Goal: Transaction & Acquisition: Download file/media

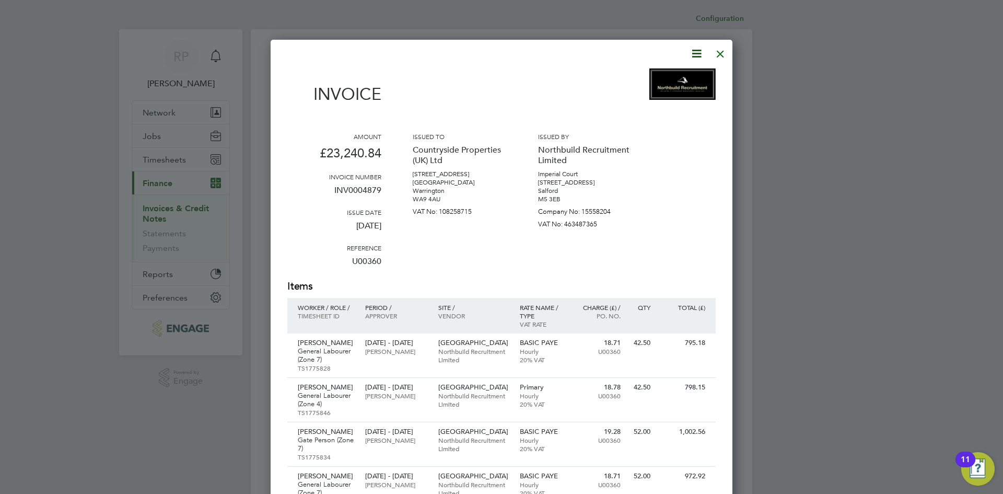
click at [421, 52] on div at bounding box center [720, 51] width 19 height 19
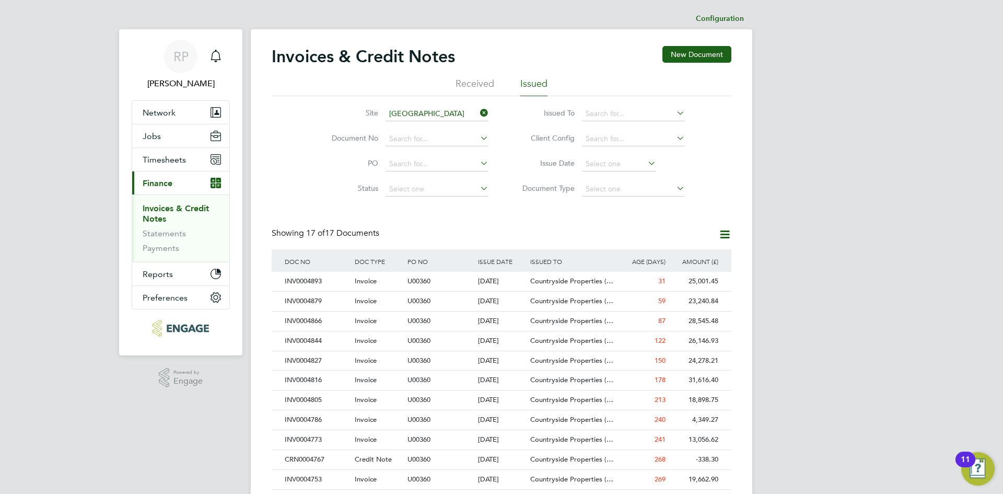
click at [421, 112] on icon at bounding box center [478, 113] width 0 height 15
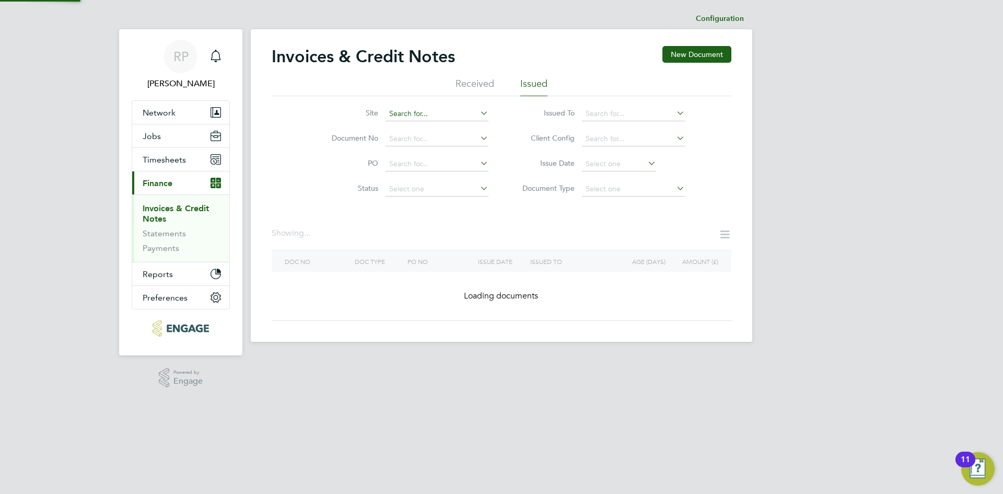
click at [421, 110] on input at bounding box center [437, 114] width 103 height 15
type input "[PERSON_NAME] (Burnley)"
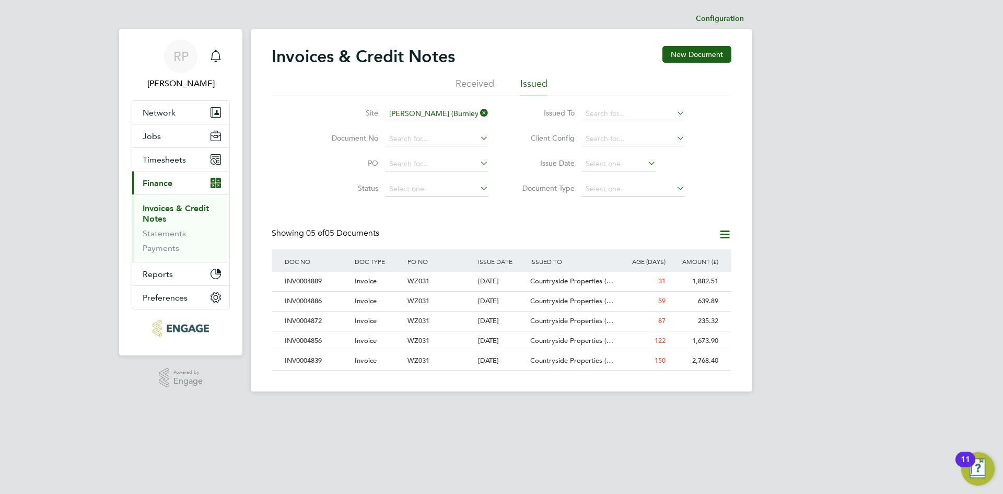
click at [421, 111] on icon at bounding box center [478, 113] width 0 height 15
click at [421, 111] on input at bounding box center [437, 114] width 103 height 15
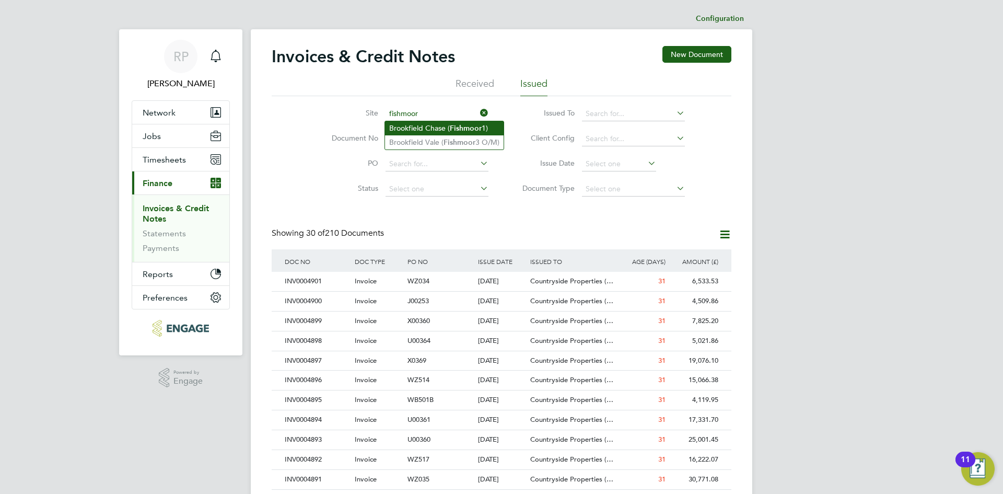
click at [421, 127] on li "Brookfield Chase ( Fishmoor 1)" at bounding box center [444, 128] width 119 height 14
type input "Brookfield Chase (Fishmoor 1)"
click at [382, 279] on div "Invoice" at bounding box center [378, 281] width 53 height 19
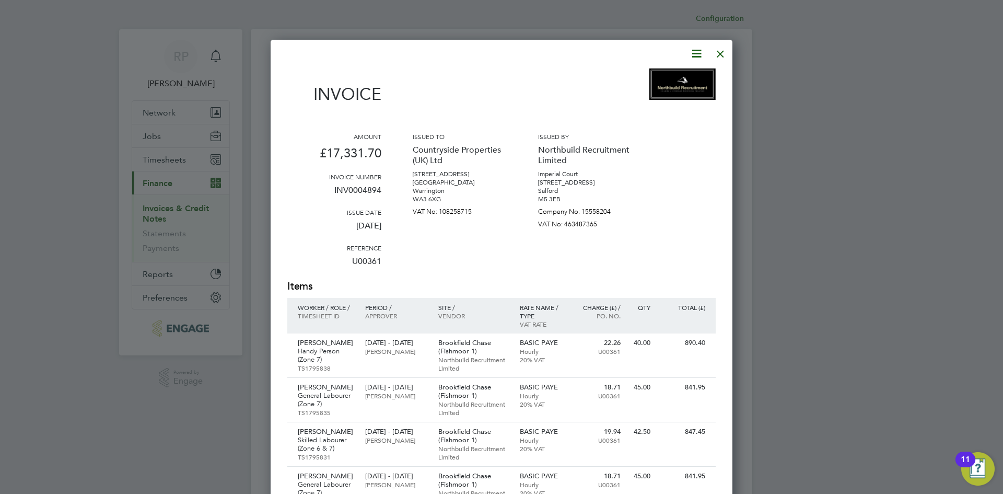
click at [421, 51] on icon at bounding box center [696, 53] width 13 height 13
click at [421, 77] on li "Download Invoice" at bounding box center [665, 78] width 72 height 15
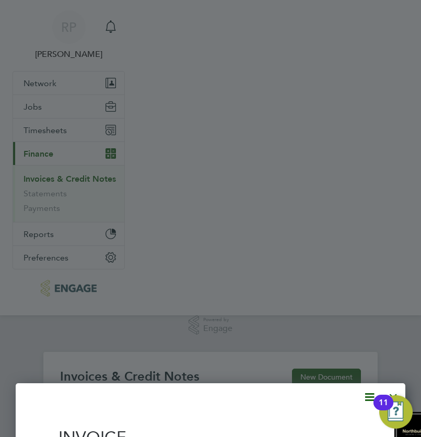
scroll to position [20, 60]
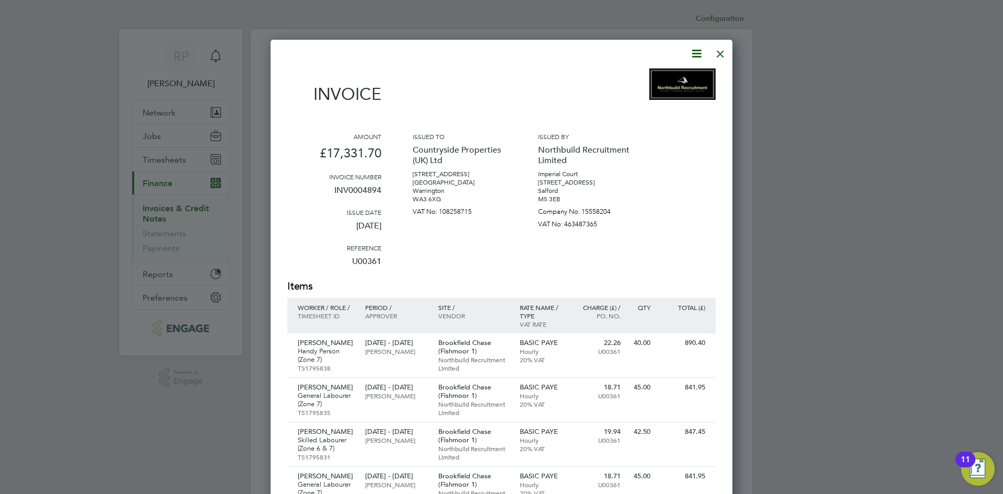
click at [421, 56] on div at bounding box center [720, 51] width 19 height 19
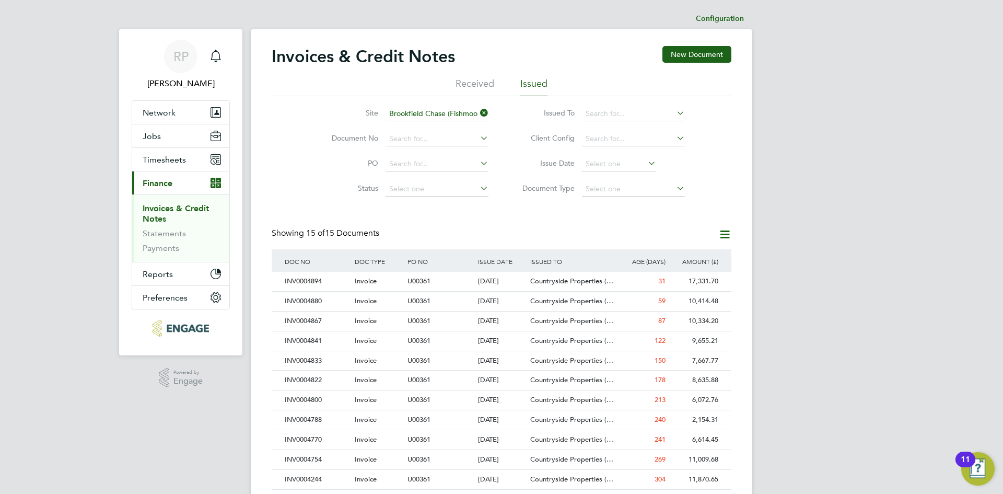
click at [421, 113] on icon at bounding box center [478, 113] width 0 height 15
click at [421, 108] on input at bounding box center [437, 114] width 103 height 15
click at [411, 141] on li "[GEOGRAPHIC_DATA][PERSON_NAME]" at bounding box center [464, 142] width 158 height 14
type input "[GEOGRAPHIC_DATA]"
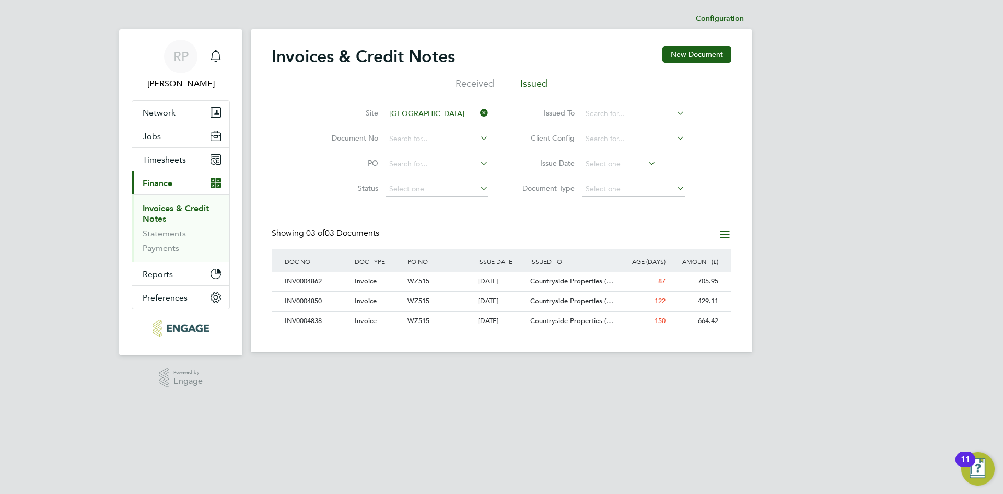
click at [421, 113] on icon at bounding box center [478, 113] width 0 height 15
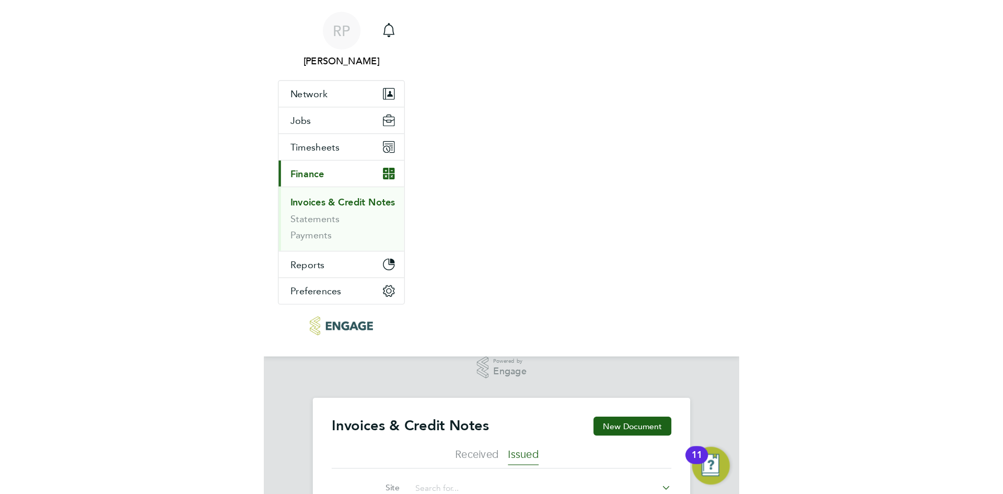
scroll to position [5, 5]
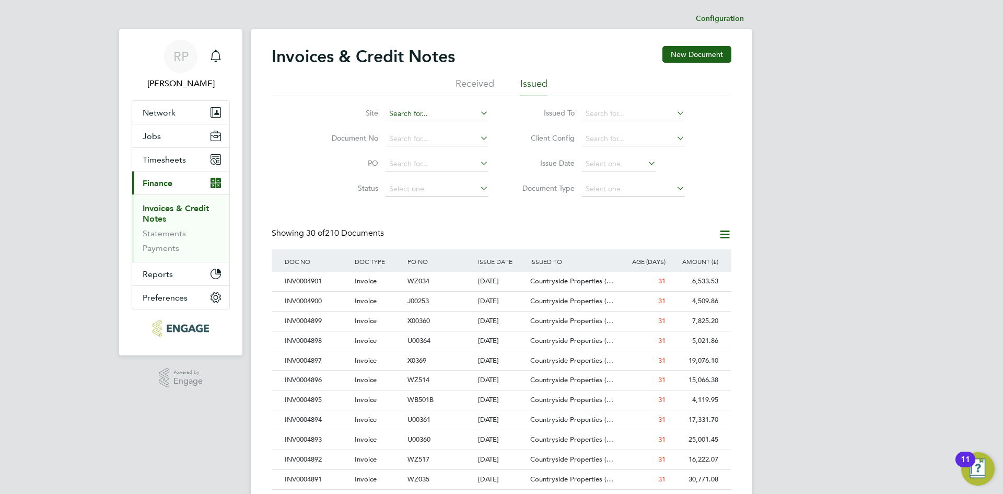
click at [421, 116] on input at bounding box center [437, 114] width 103 height 15
click at [421, 237] on li "Halsnead (YHG)" at bounding box center [487, 242] width 204 height 14
type input "Halsnead (YHG)"
click at [421, 282] on span "Countryside Properties (…" at bounding box center [571, 280] width 83 height 9
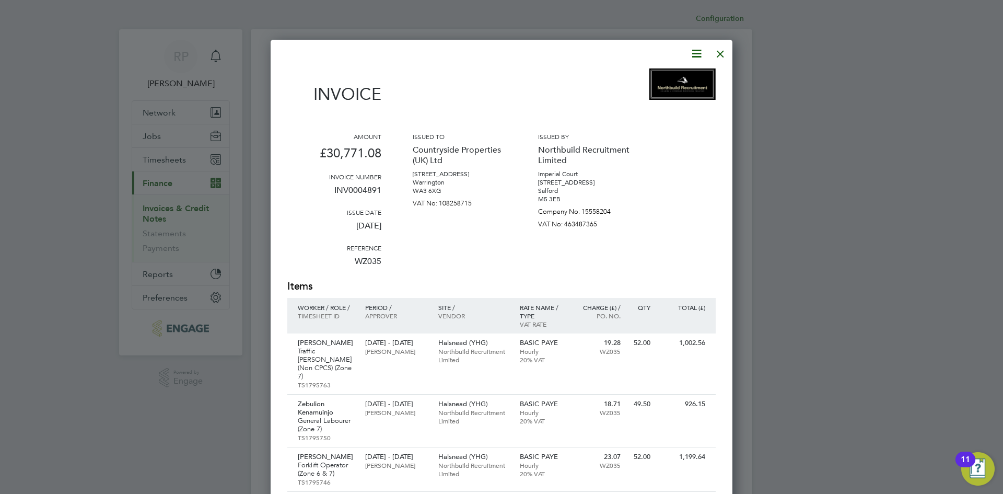
click at [421, 54] on icon at bounding box center [696, 53] width 13 height 13
click at [421, 76] on li "Download Invoice" at bounding box center [665, 78] width 72 height 15
click at [421, 95] on div "Invoice" at bounding box center [501, 91] width 428 height 46
click at [421, 54] on div at bounding box center [720, 51] width 19 height 19
